Goal: Navigation & Orientation: Find specific page/section

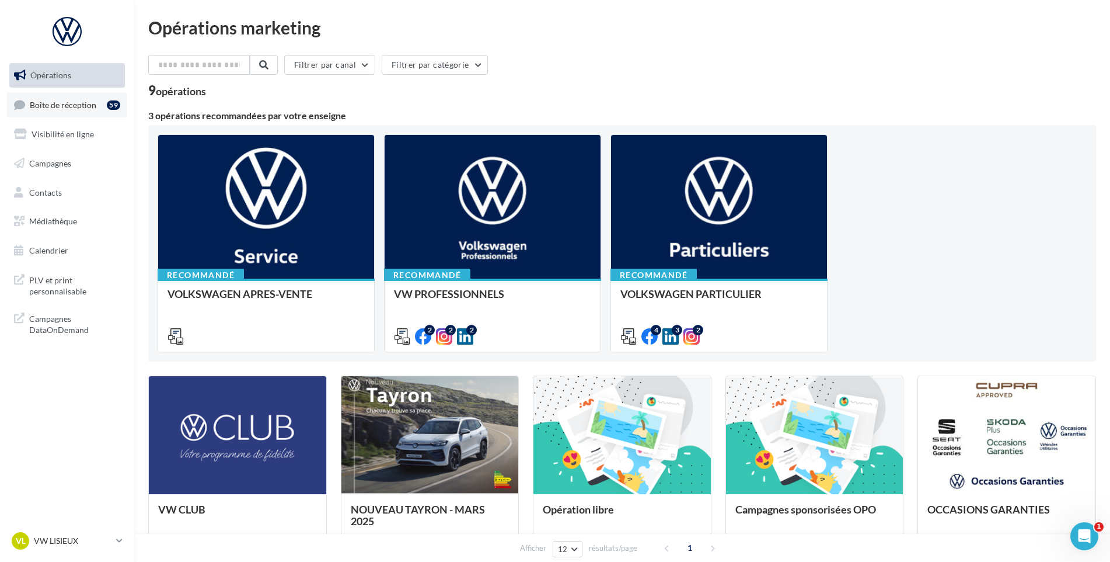
click at [90, 100] on span "Boîte de réception" at bounding box center [63, 104] width 67 height 10
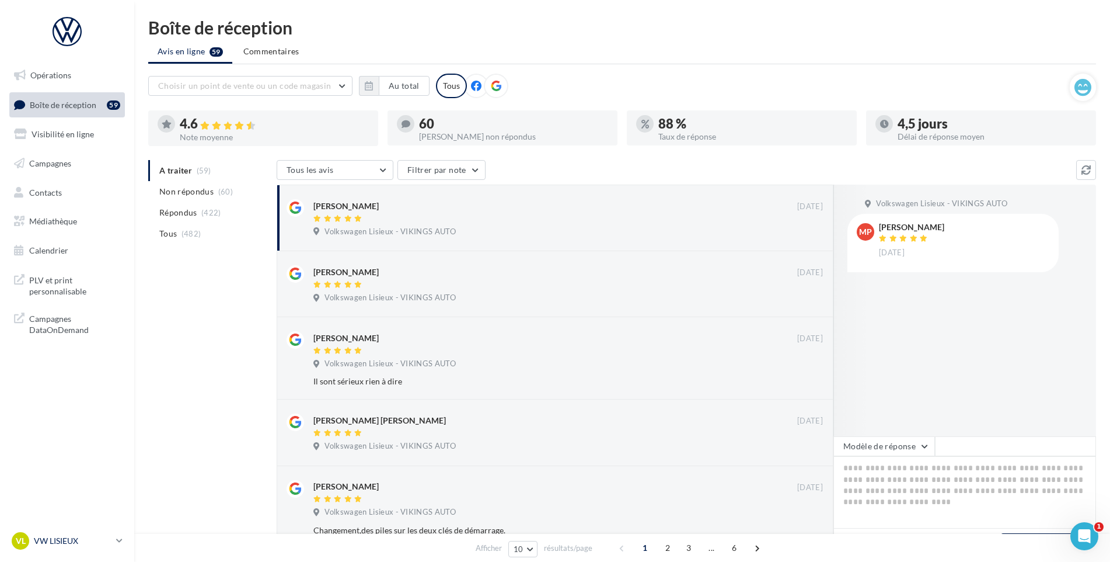
drag, startPoint x: 72, startPoint y: 526, endPoint x: 69, endPoint y: 532, distance: 6.0
click at [72, 526] on nav "Opérations Boîte de réception 59 Visibilité en ligne Campagnes Contacts Médiath…" at bounding box center [67, 281] width 134 height 562
click at [69, 532] on div "VL VW LISIEUX vw-lis-vau" at bounding box center [62, 541] width 100 height 18
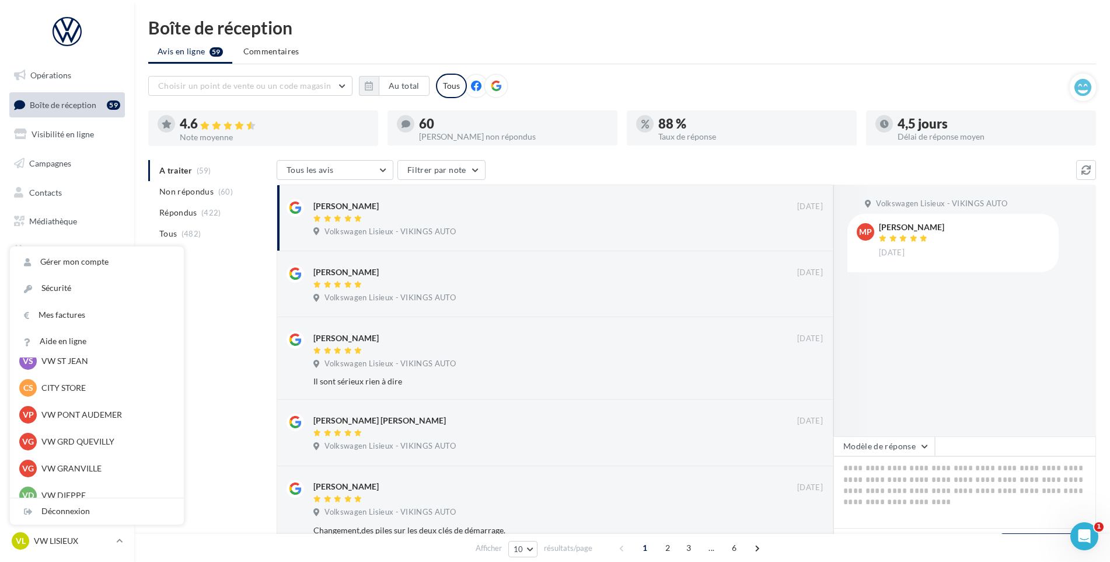
scroll to position [201, 0]
click at [77, 420] on p "VW PONT AUDEMER" at bounding box center [105, 418] width 128 height 12
